Goal: Check status: Check status

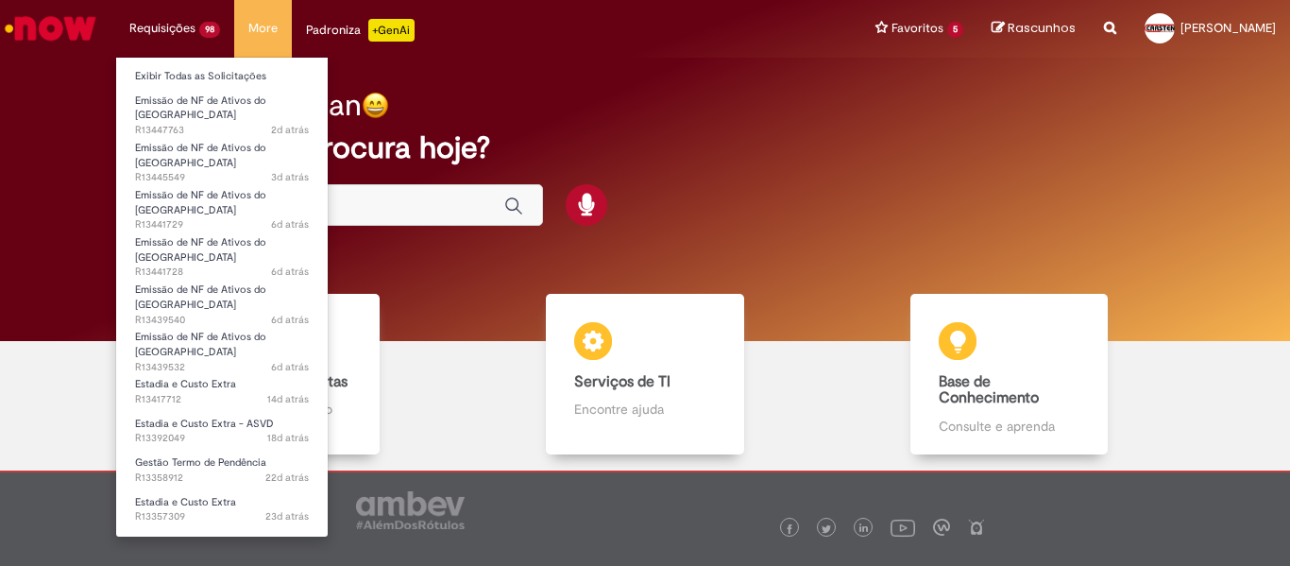
click at [171, 10] on li "Requisições 98 Exibir Todas as Solicitações Emissão de NF de Ativos do ASVD 2d …" at bounding box center [174, 28] width 119 height 57
click at [176, 82] on link "Exibir Todas as Solicitações" at bounding box center [222, 76] width 212 height 21
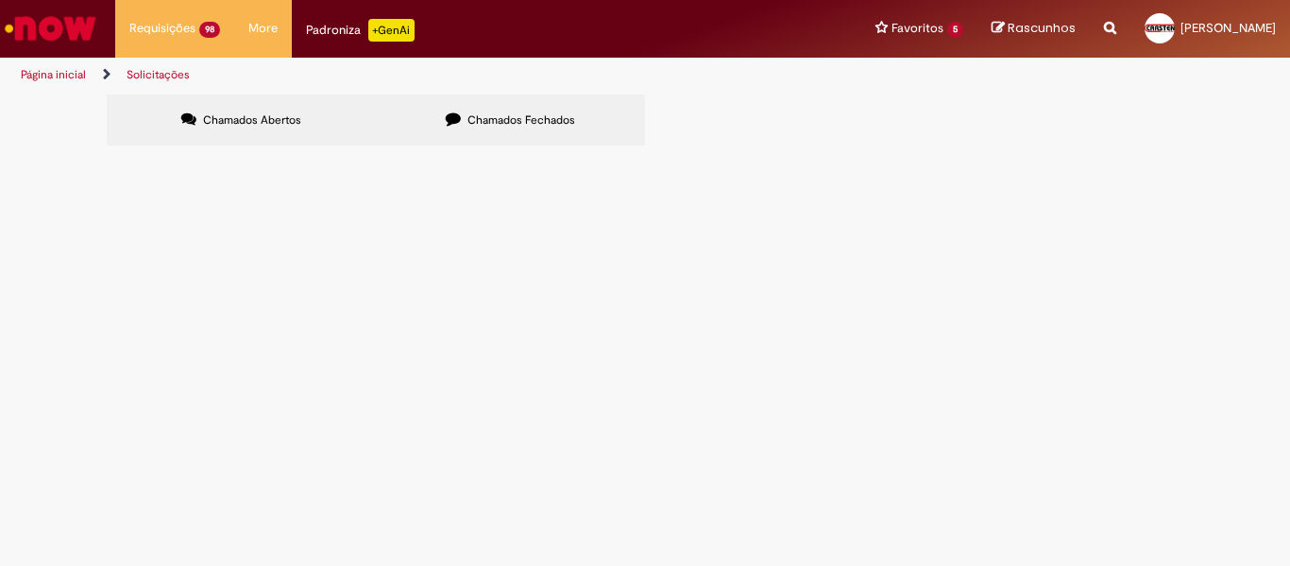
click at [0, 0] on input "Pesquisar" at bounding box center [0, 0] width 0 height 0
paste input "*********"
type input "*********"
click at [0, 0] on button "Pesquisar" at bounding box center [0, 0] width 0 height 0
click at [0, 0] on span "R13347134" at bounding box center [0, 0] width 0 height 0
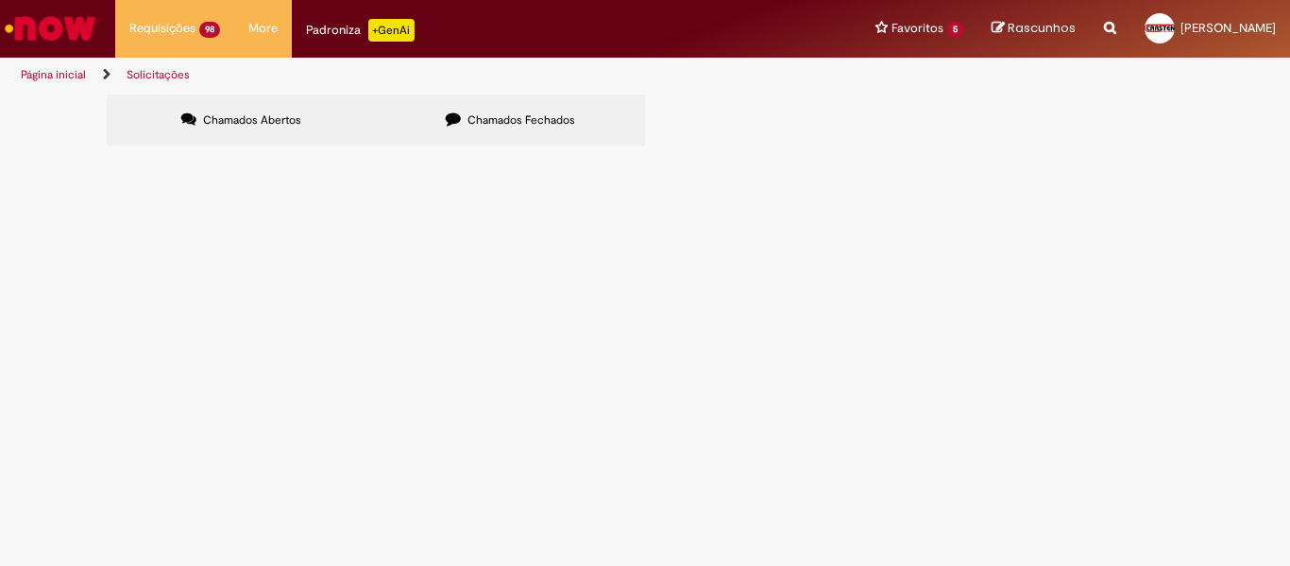
click at [0, 0] on span "R13347134" at bounding box center [0, 0] width 0 height 0
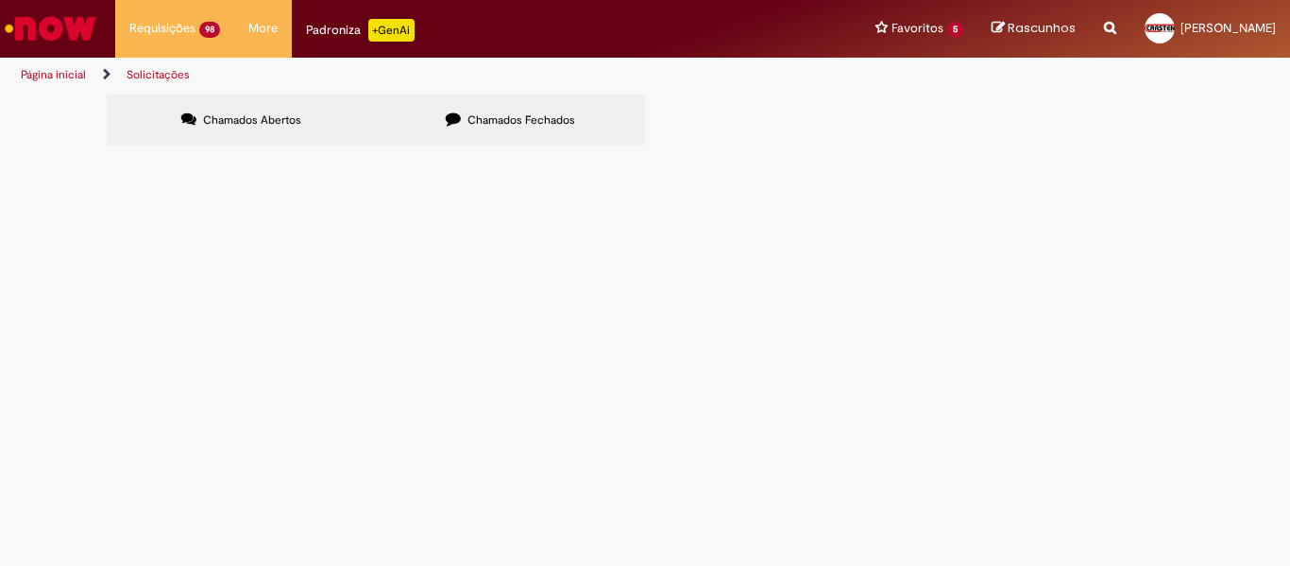
click at [0, 0] on span "R13347134" at bounding box center [0, 0] width 0 height 0
drag, startPoint x: 147, startPoint y: 275, endPoint x: 160, endPoint y: 272, distance: 12.6
click at [0, 0] on span "R13347134" at bounding box center [0, 0] width 0 height 0
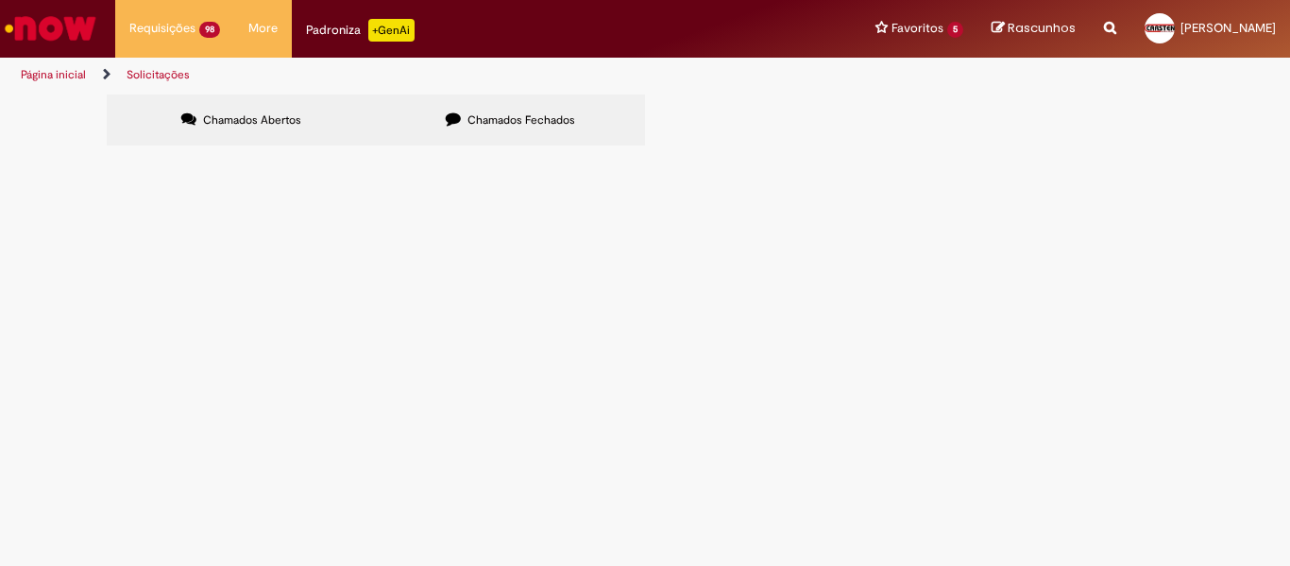
click at [0, 0] on span "R13347134" at bounding box center [0, 0] width 0 height 0
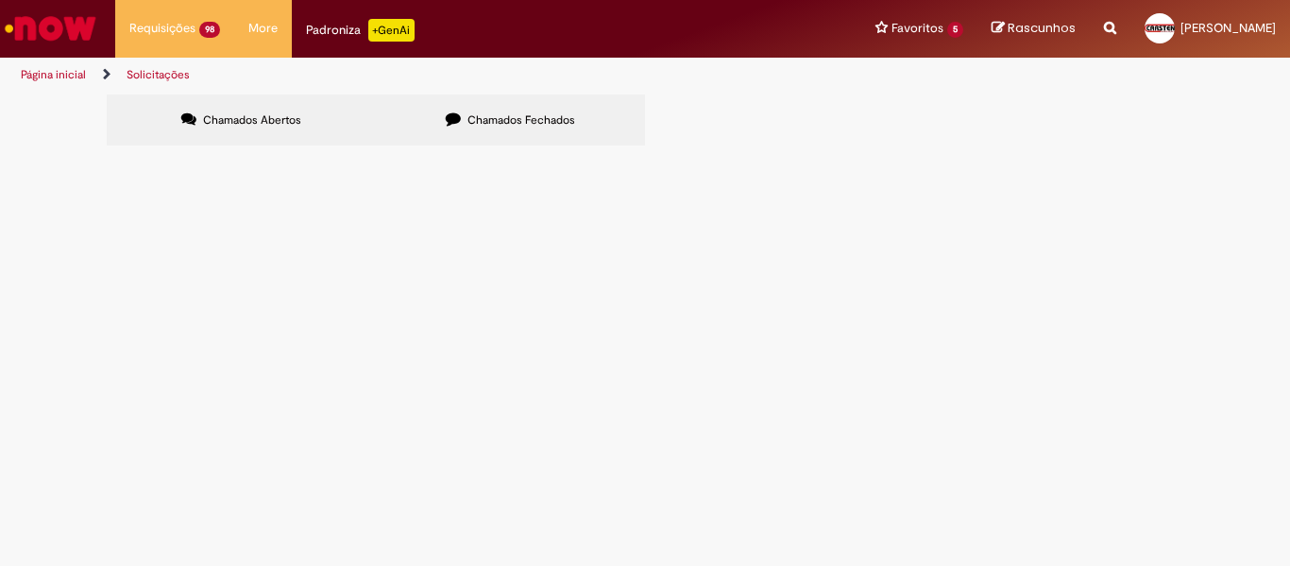
click at [0, 0] on input "Pesquisar" at bounding box center [0, 0] width 0 height 0
paste input "*********"
type input "*********"
click at [0, 0] on span "Pesquisar" at bounding box center [0, 0] width 0 height 0
click at [0, 0] on span "R13347079" at bounding box center [0, 0] width 0 height 0
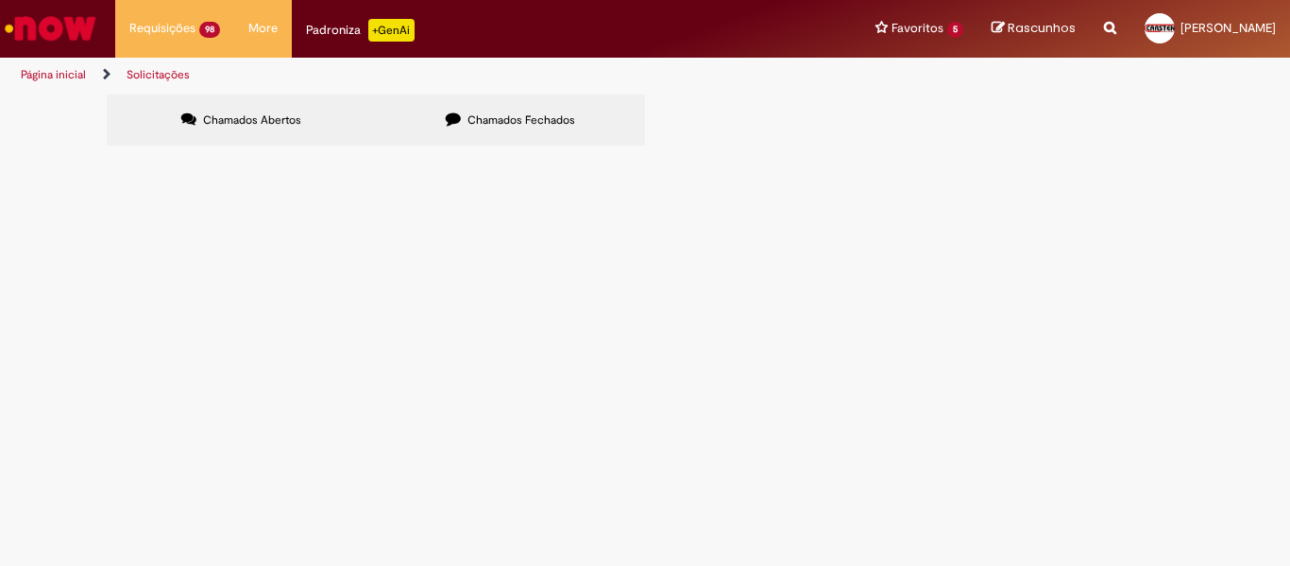
click at [0, 0] on span "R13347079" at bounding box center [0, 0] width 0 height 0
click at [0, 0] on td "R13347079" at bounding box center [0, 0] width 0 height 0
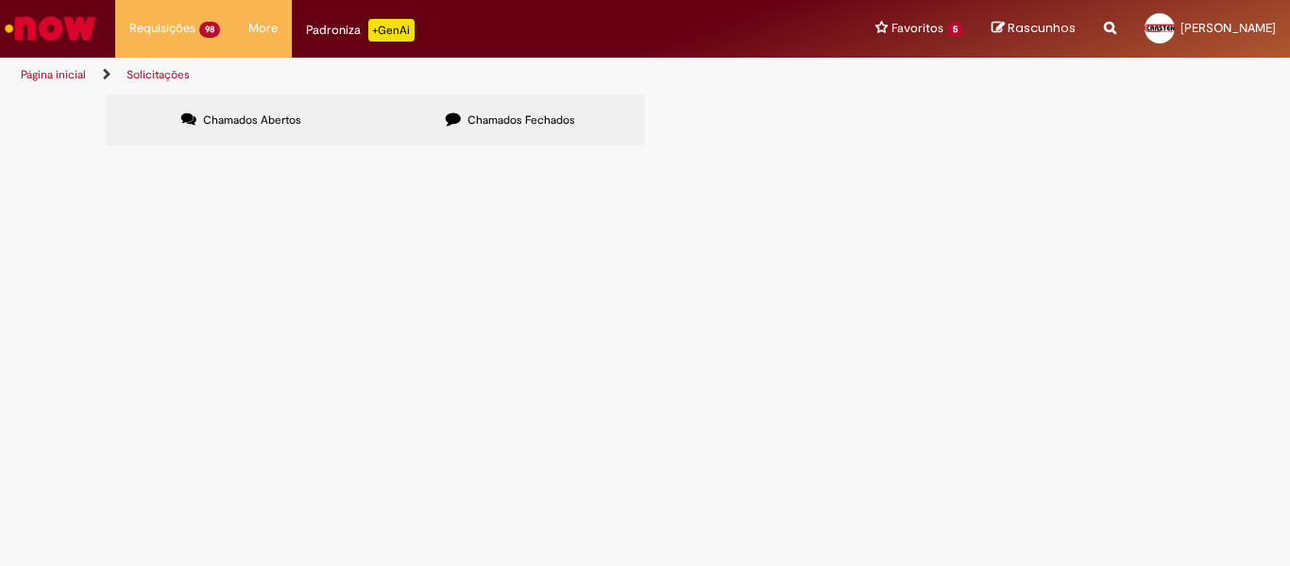
click at [0, 0] on span "R13347079" at bounding box center [0, 0] width 0 height 0
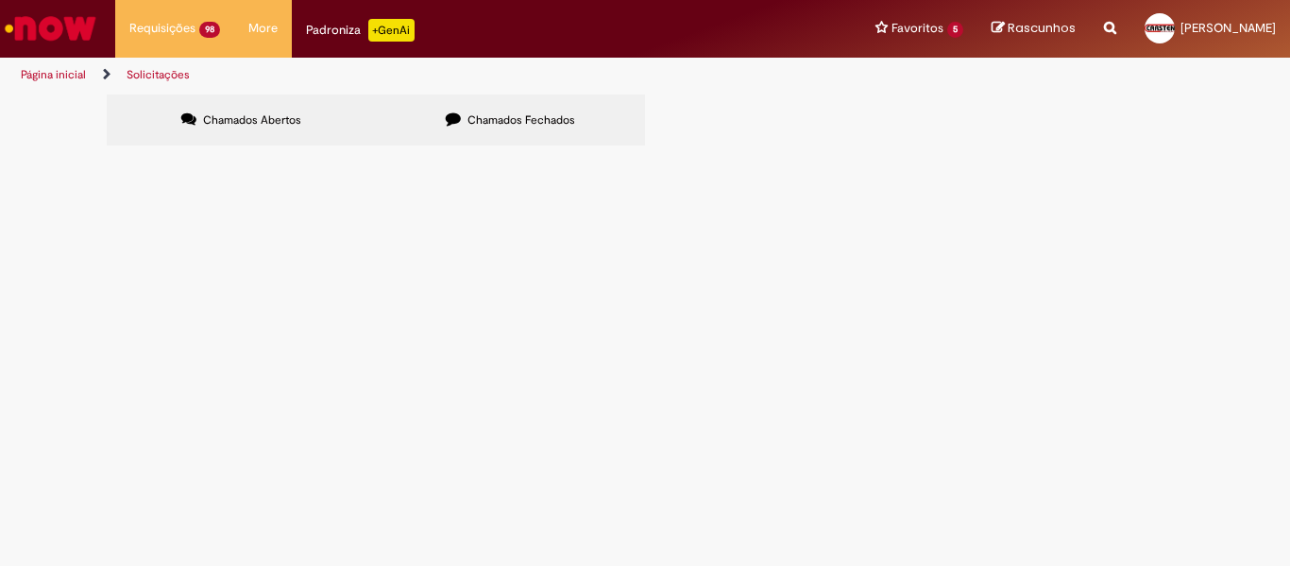
click at [0, 0] on span "R13347079" at bounding box center [0, 0] width 0 height 0
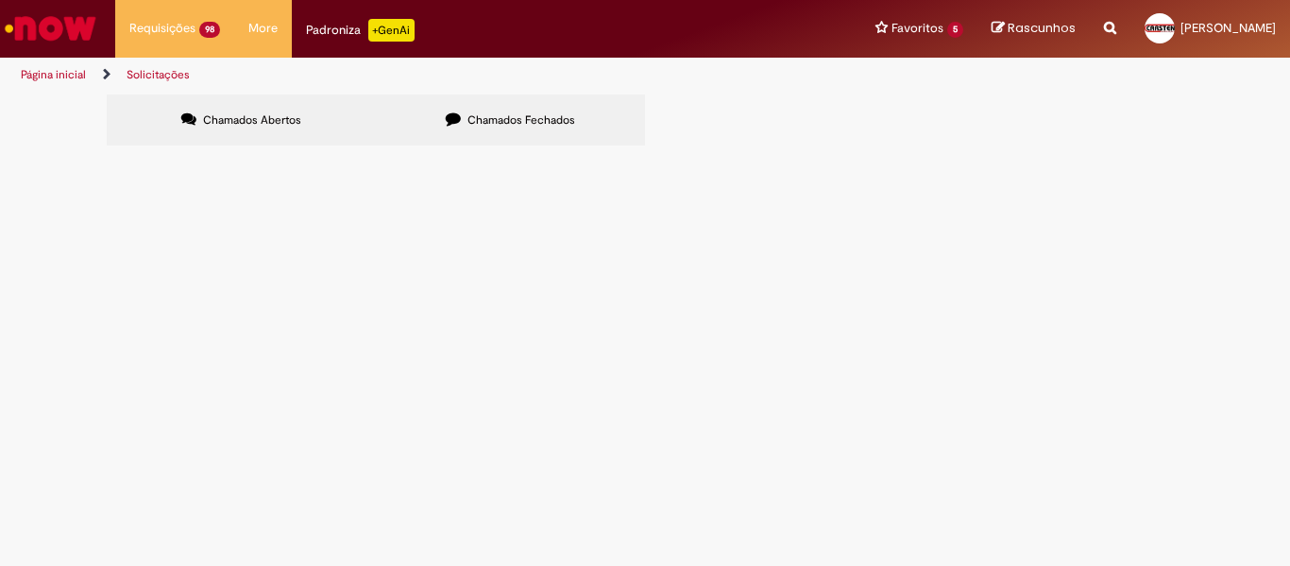
click at [0, 0] on span "R13347079" at bounding box center [0, 0] width 0 height 0
drag, startPoint x: 155, startPoint y: 265, endPoint x: 145, endPoint y: 232, distance: 34.4
click at [0, 0] on table "Número Oferta Descrição Fase Status R13347079 Estadia e Custo Extra Em Tratamen…" at bounding box center [0, 0] width 0 height 0
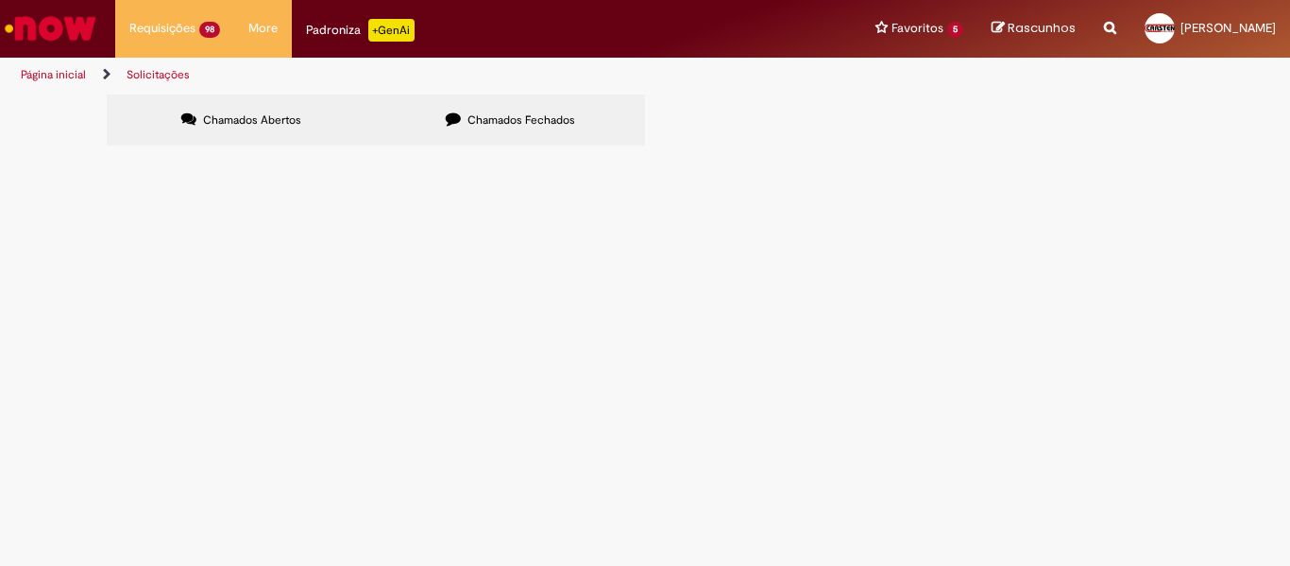
click at [0, 0] on span "R13347079" at bounding box center [0, 0] width 0 height 0
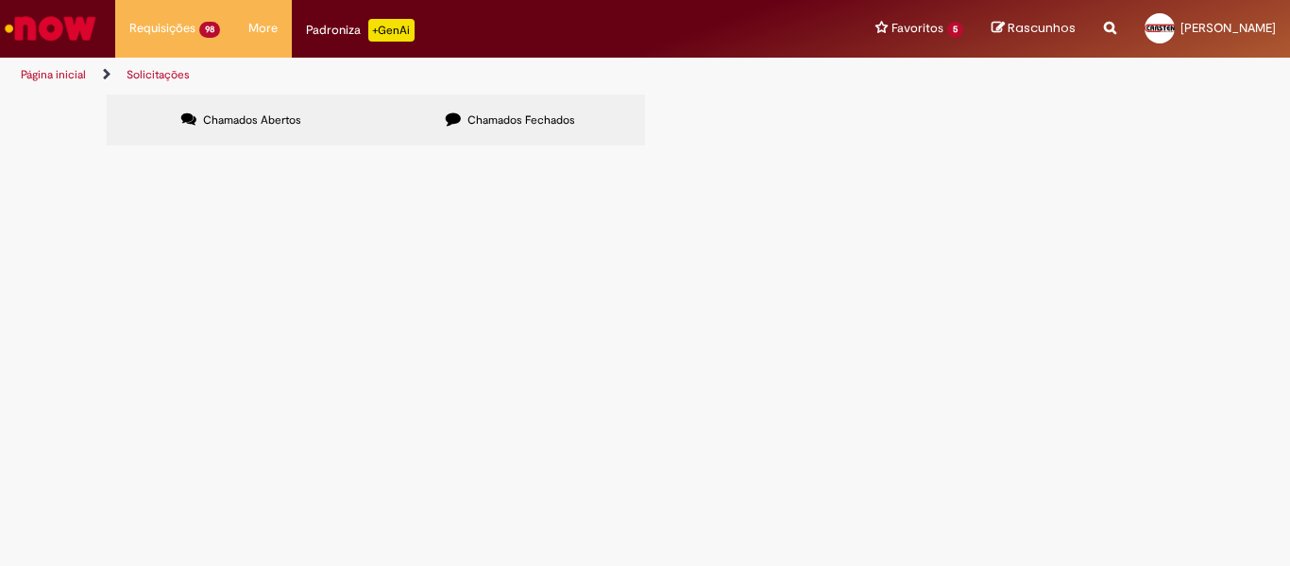
click at [0, 0] on span "R13347079" at bounding box center [0, 0] width 0 height 0
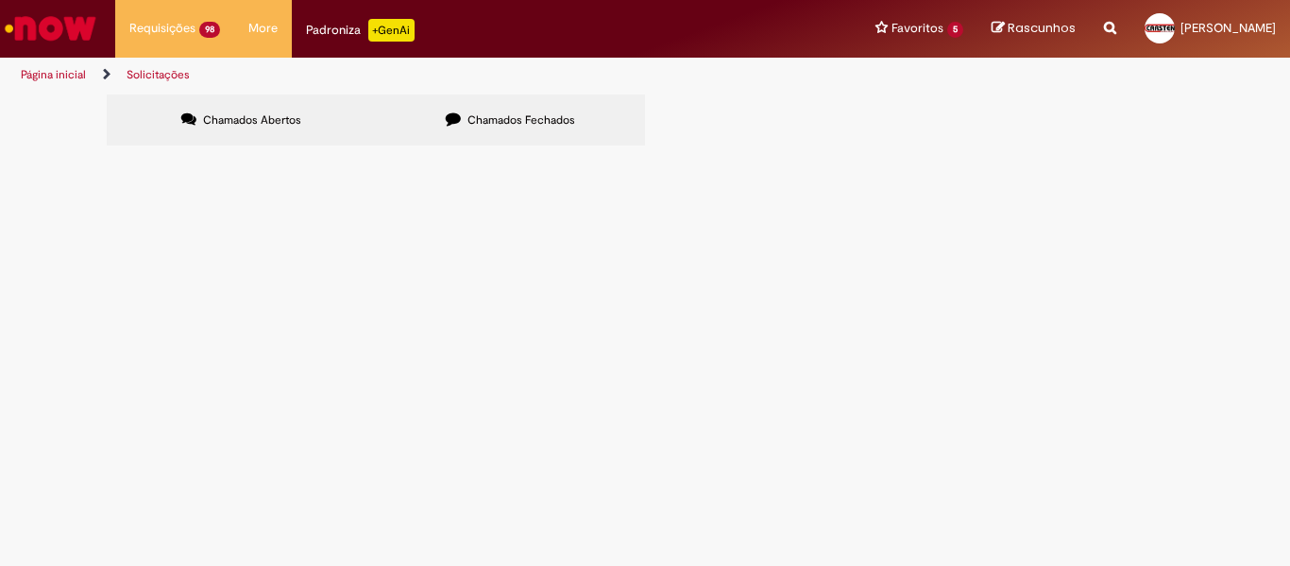
click at [0, 0] on span "R13347079" at bounding box center [0, 0] width 0 height 0
drag, startPoint x: 152, startPoint y: 265, endPoint x: 166, endPoint y: 264, distance: 14.2
click at [0, 0] on span "R13347079" at bounding box center [0, 0] width 0 height 0
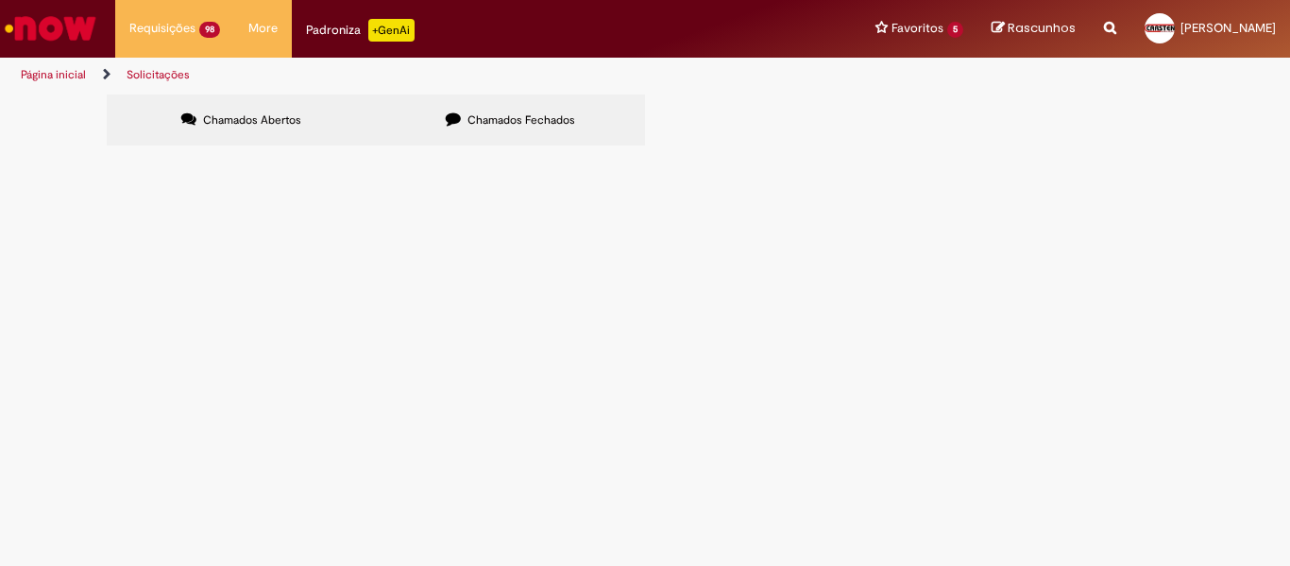
click at [0, 0] on span "R13347079" at bounding box center [0, 0] width 0 height 0
click at [0, 0] on input "Pesquisar" at bounding box center [0, 0] width 0 height 0
paste input "*********"
type input "*********"
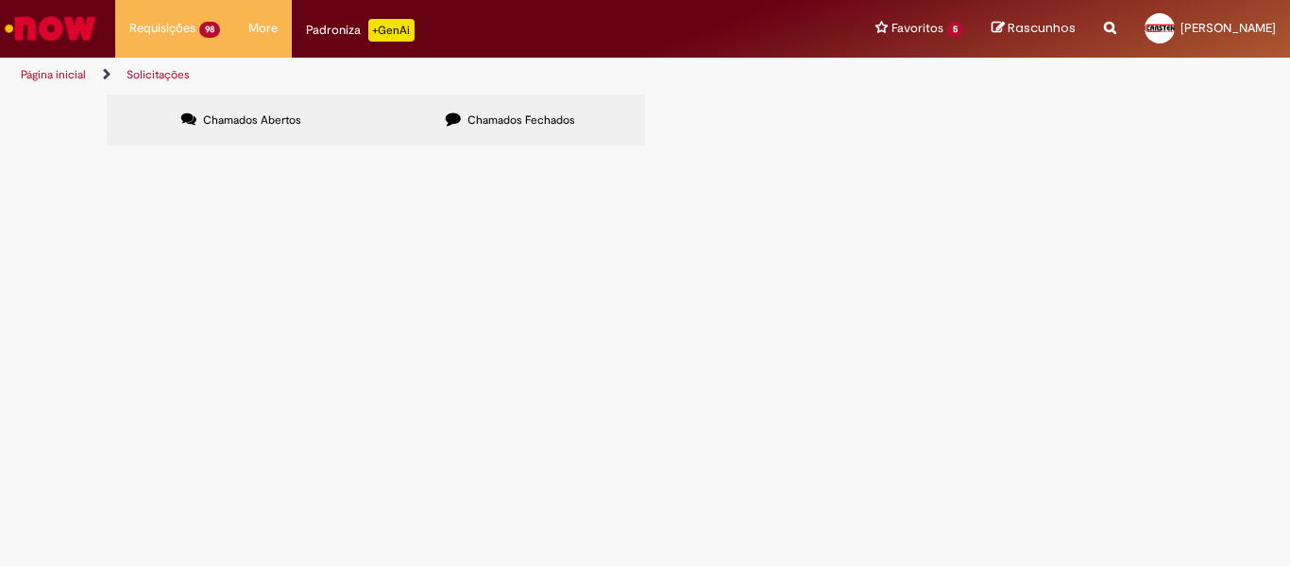
click at [0, 0] on input "Pesquisar" at bounding box center [0, 0] width 0 height 0
paste input "*********"
type input "*********"
click at [0, 0] on span "Pesquisar" at bounding box center [0, 0] width 0 height 0
click at [0, 0] on button "Pesquisar" at bounding box center [0, 0] width 0 height 0
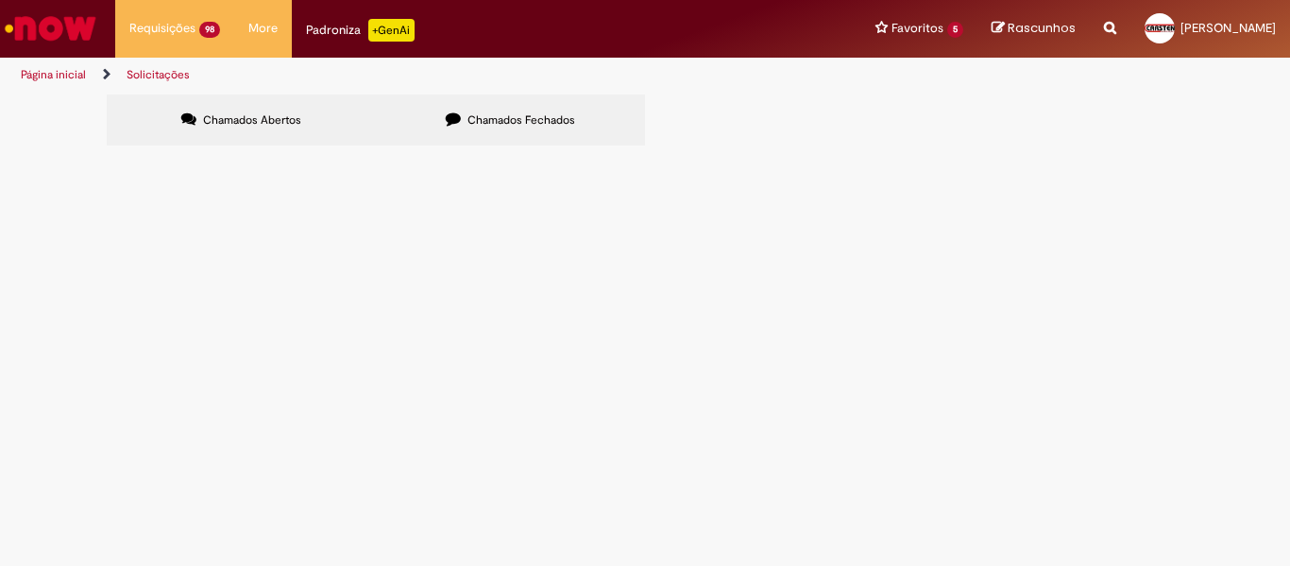
click at [0, 0] on td "R13238692" at bounding box center [0, 0] width 0 height 0
click at [0, 0] on span "R13238692" at bounding box center [0, 0] width 0 height 0
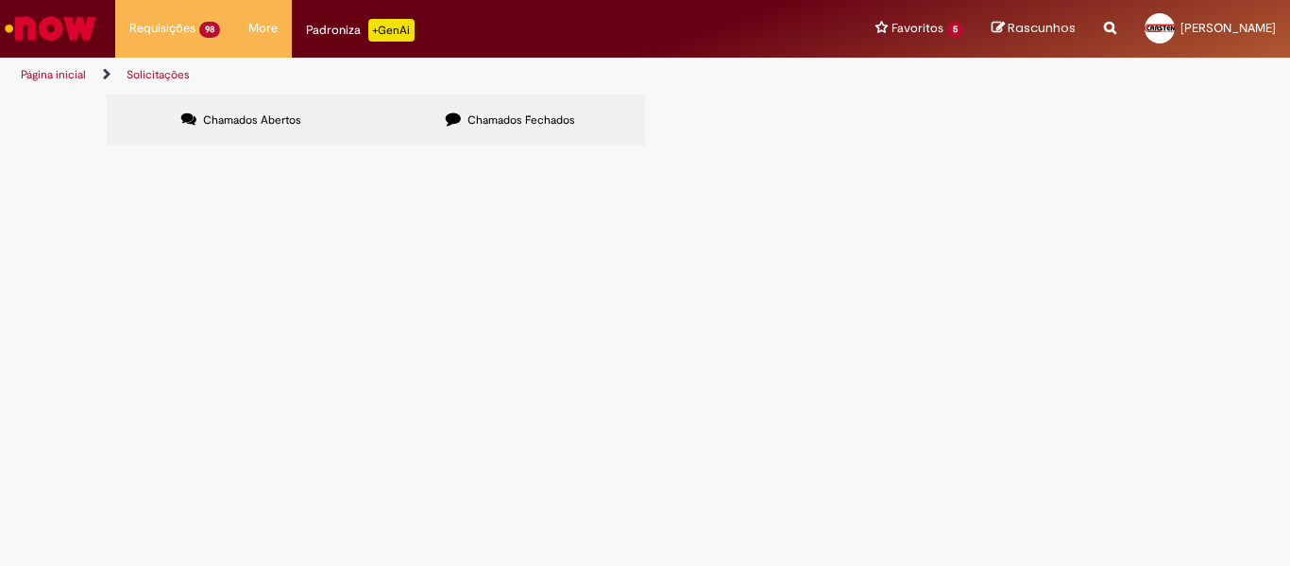
drag, startPoint x: 181, startPoint y: 266, endPoint x: 161, endPoint y: 266, distance: 19.8
click at [0, 0] on span "R13238692" at bounding box center [0, 0] width 0 height 0
drag, startPoint x: 163, startPoint y: 266, endPoint x: 148, endPoint y: 263, distance: 15.4
click at [0, 0] on span "R13238692" at bounding box center [0, 0] width 0 height 0
